Goal: Task Accomplishment & Management: Use online tool/utility

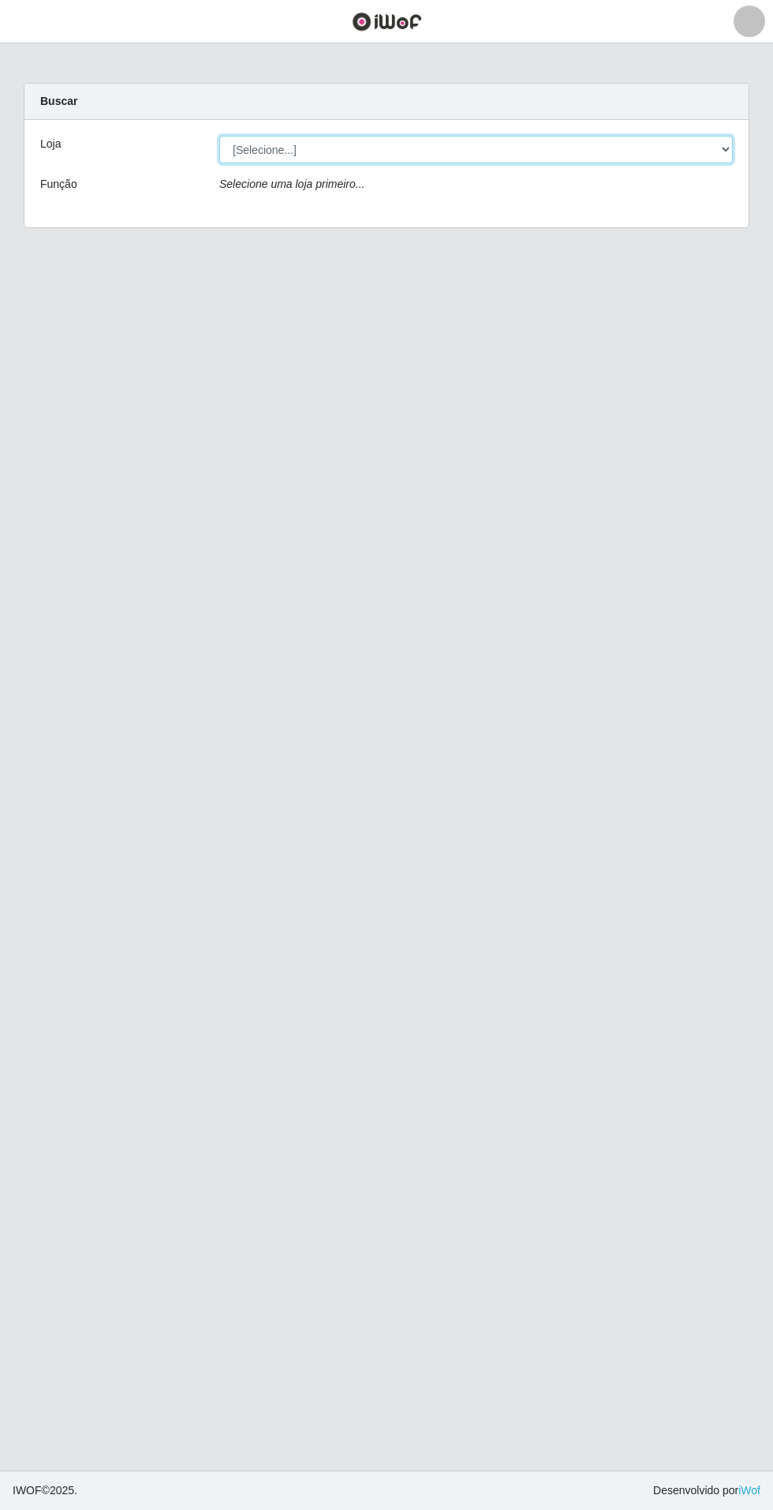
click at [728, 151] on select "[Selecione...] Atacado Vem - Loja 31 [GEOGRAPHIC_DATA]" at bounding box center [476, 150] width 514 height 28
select select "437"
click at [219, 136] on select "[Selecione...] Atacado Vem - Loja 31 [GEOGRAPHIC_DATA]" at bounding box center [476, 150] width 514 height 28
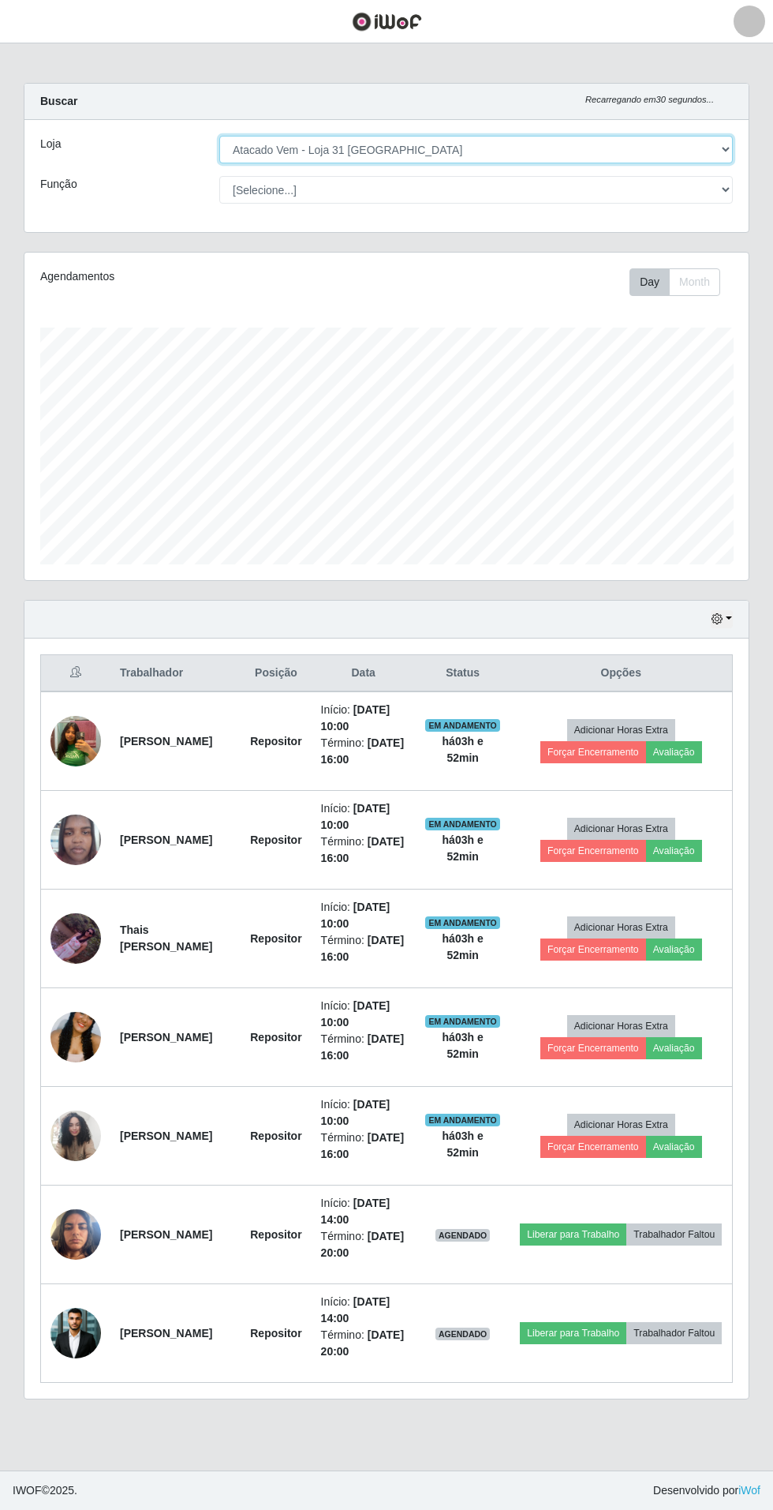
scroll to position [327, 725]
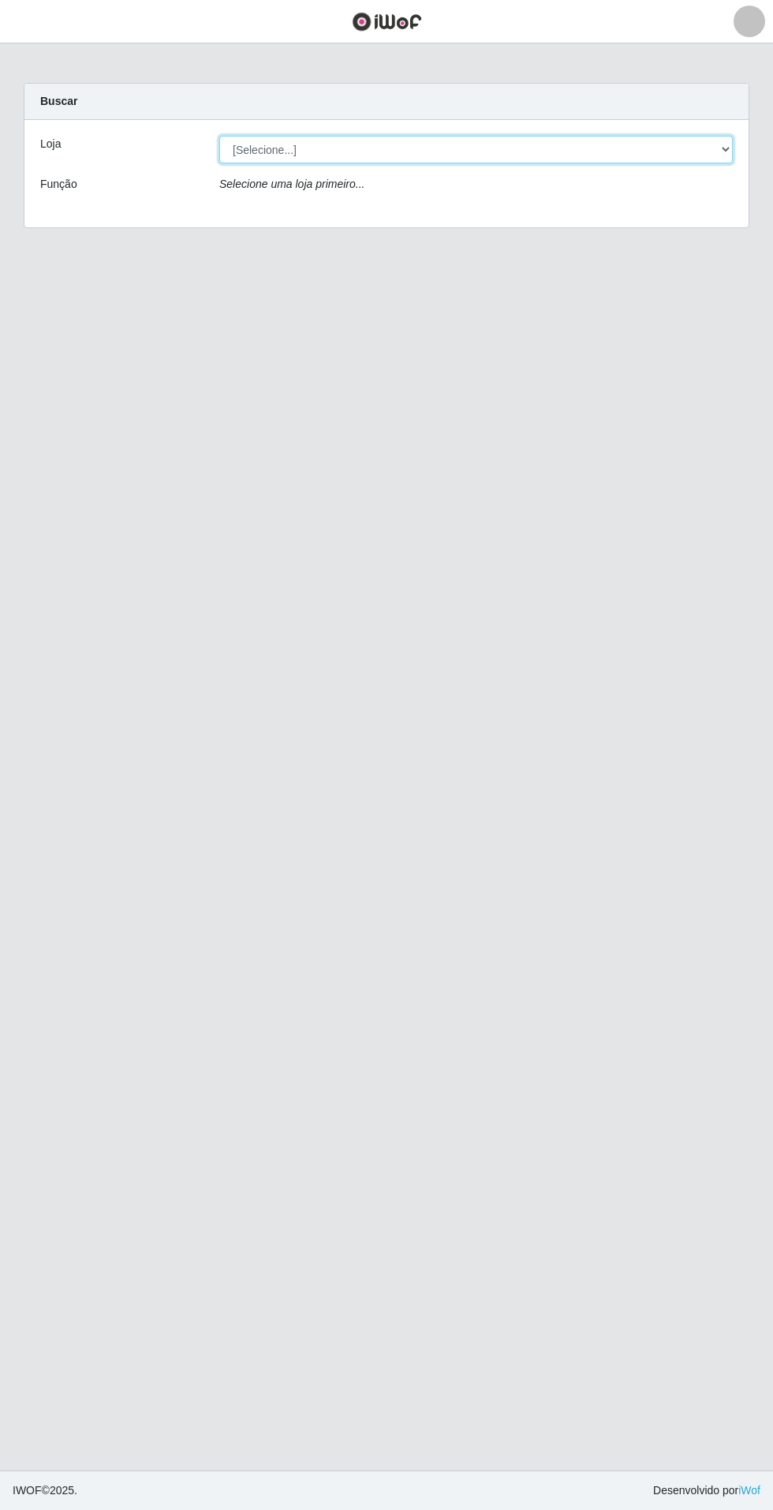
click at [691, 152] on select "[Selecione...] Atacado Vem - Loja 31 [GEOGRAPHIC_DATA]" at bounding box center [476, 150] width 514 height 28
select select "437"
click at [219, 136] on select "[Selecione...] Atacado Vem - Loja 31 [GEOGRAPHIC_DATA]" at bounding box center [476, 150] width 514 height 28
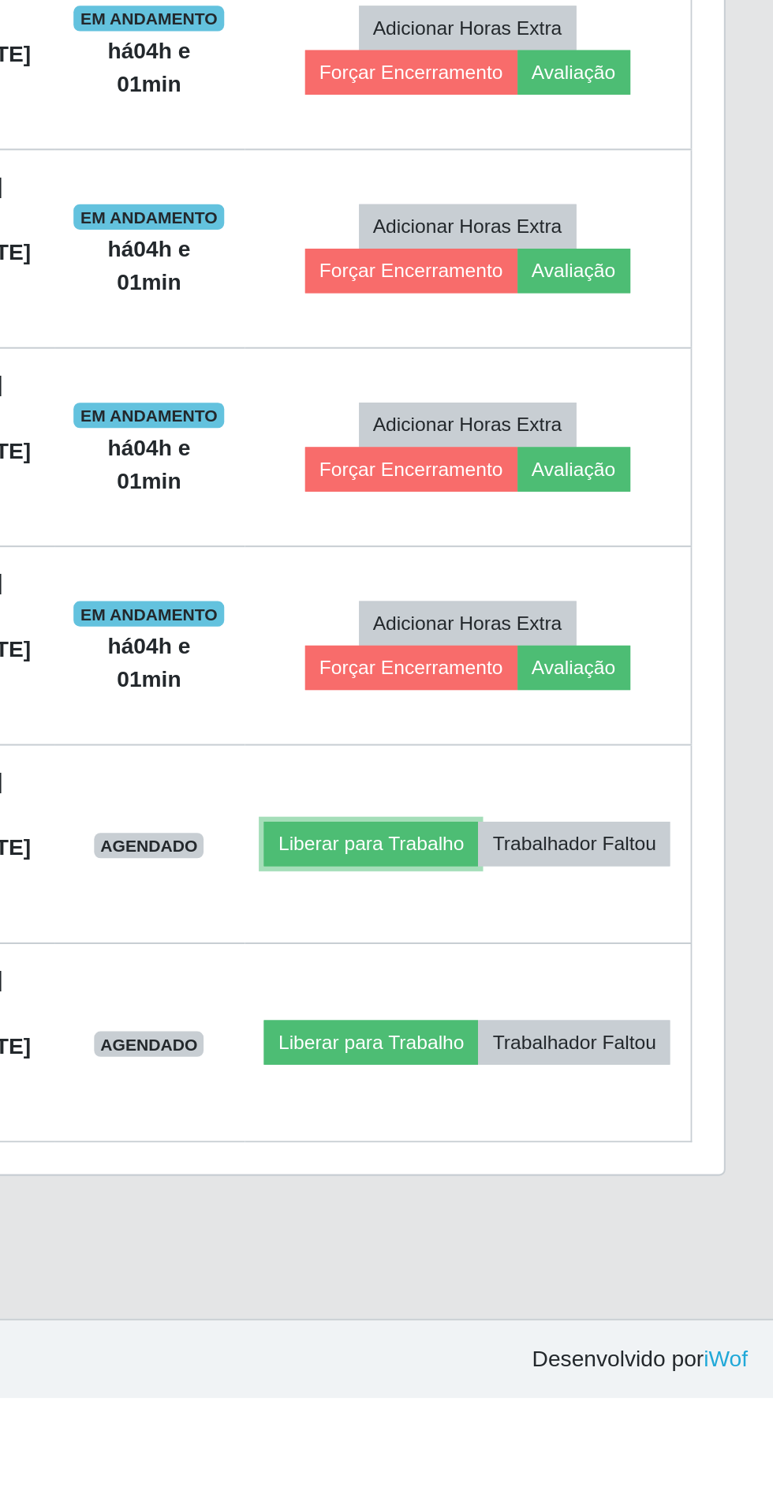
click at [627, 1223] on button "Liberar para Trabalho" at bounding box center [573, 1234] width 107 height 22
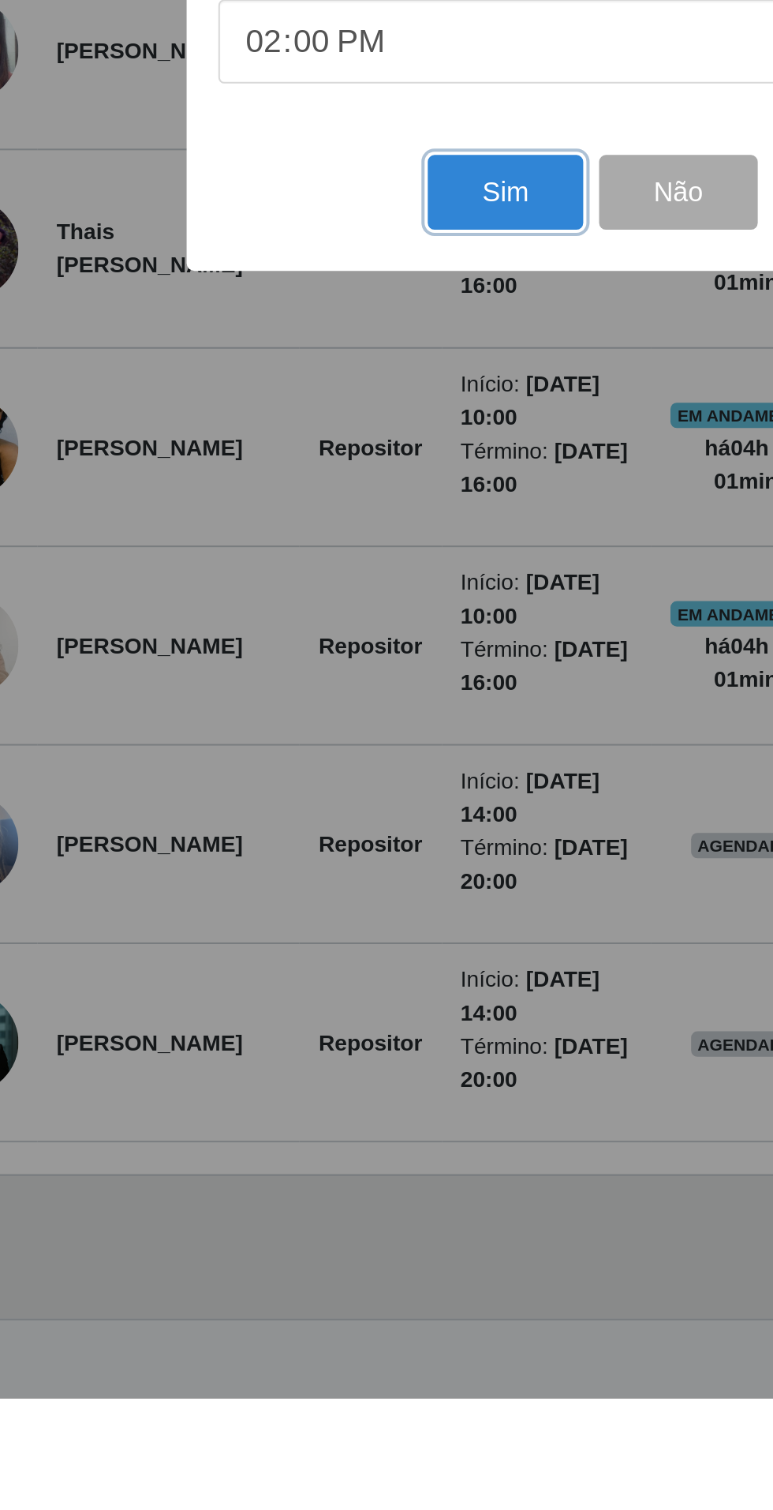
click at [343, 929] on button "Sim" at bounding box center [343, 910] width 77 height 37
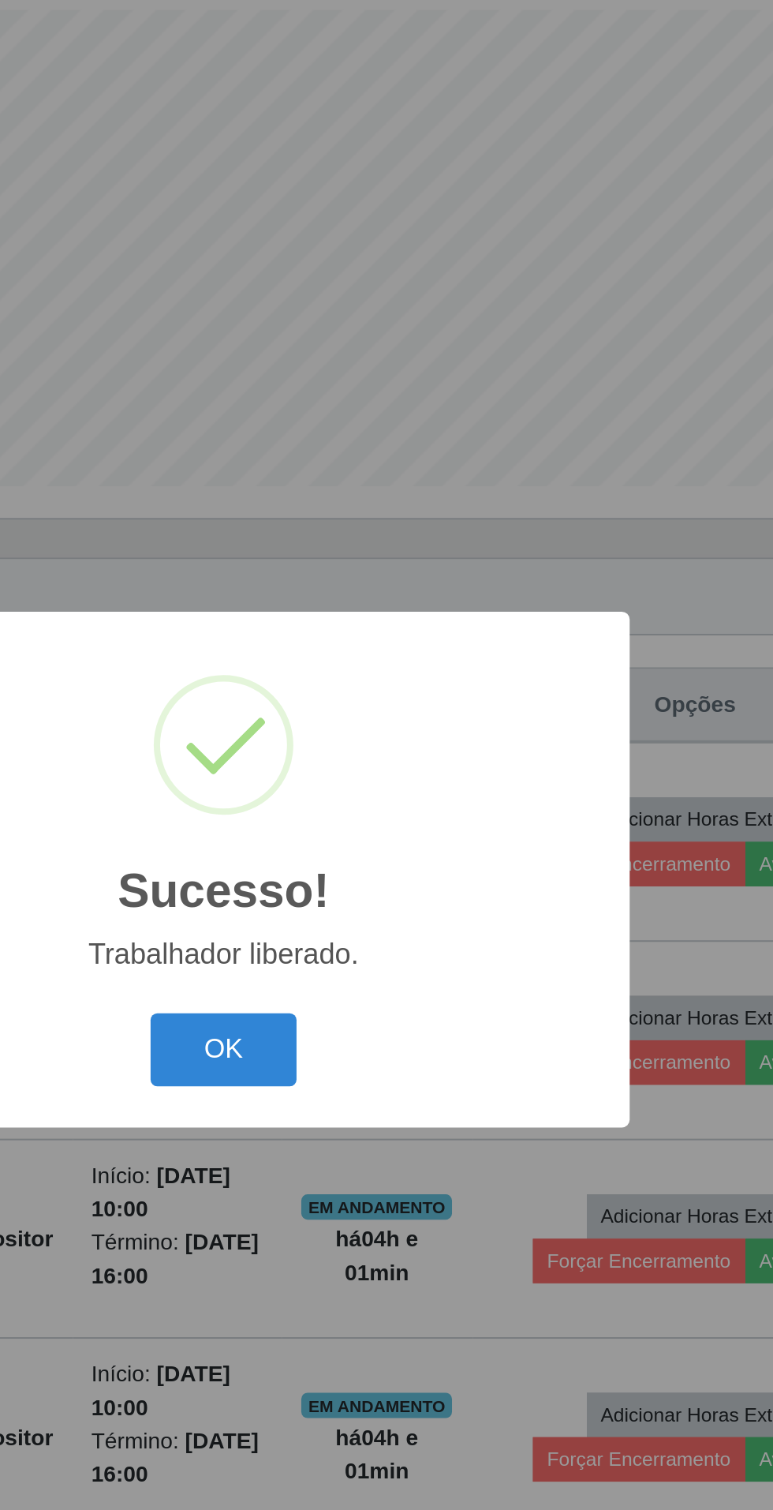
click at [385, 863] on button "OK" at bounding box center [386, 844] width 73 height 37
